Goal: Information Seeking & Learning: Check status

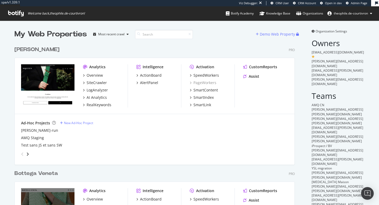
scroll to position [432, 285]
click at [95, 75] on div "Overview" at bounding box center [95, 75] width 16 height 5
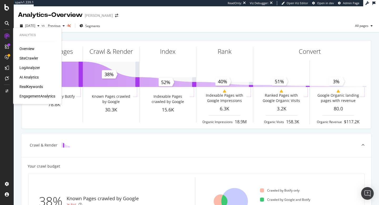
click at [38, 97] on div "EngagementAnalytics" at bounding box center [38, 96] width 36 height 5
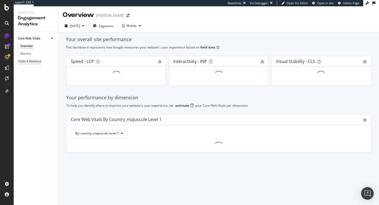
click at [32, 63] on div "Visits & Revenue" at bounding box center [29, 62] width 23 height 6
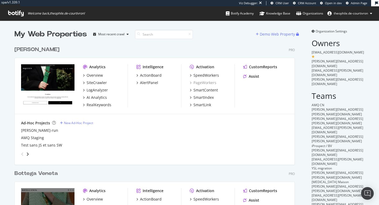
scroll to position [432, 285]
click at [93, 76] on div "Overview" at bounding box center [95, 75] width 16 height 5
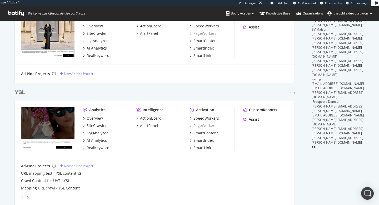
scroll to position [275, 0]
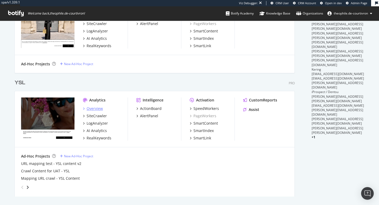
click at [96, 110] on div "Overview" at bounding box center [95, 108] width 16 height 5
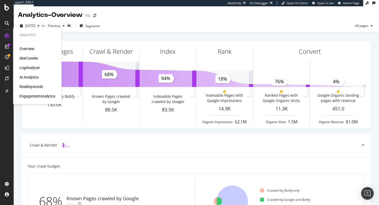
click at [27, 98] on div "EngagementAnalytics" at bounding box center [38, 96] width 36 height 5
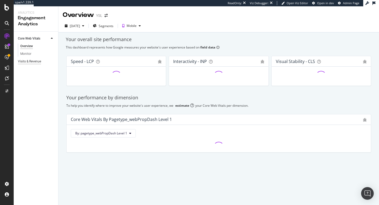
click at [37, 62] on div "Visits & Revenue" at bounding box center [29, 62] width 23 height 6
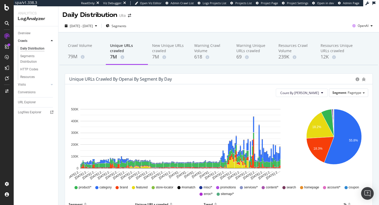
scroll to position [14, 0]
